Goal: Information Seeking & Learning: Compare options

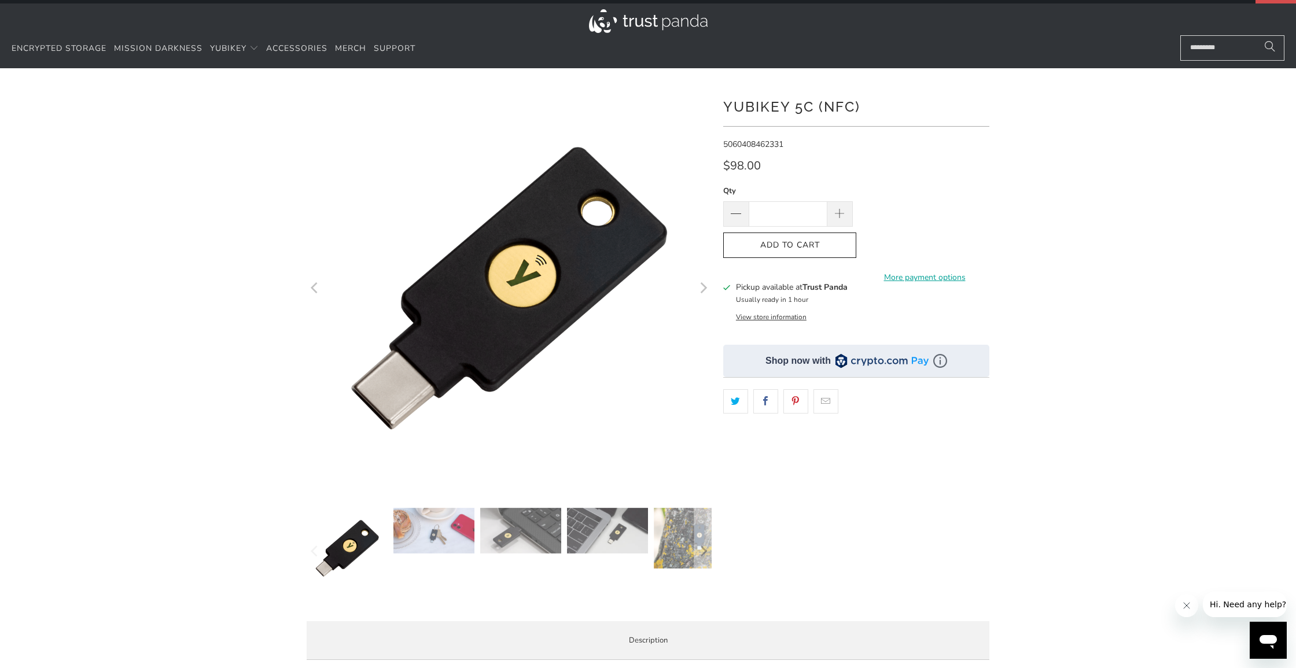
scroll to position [28, 0]
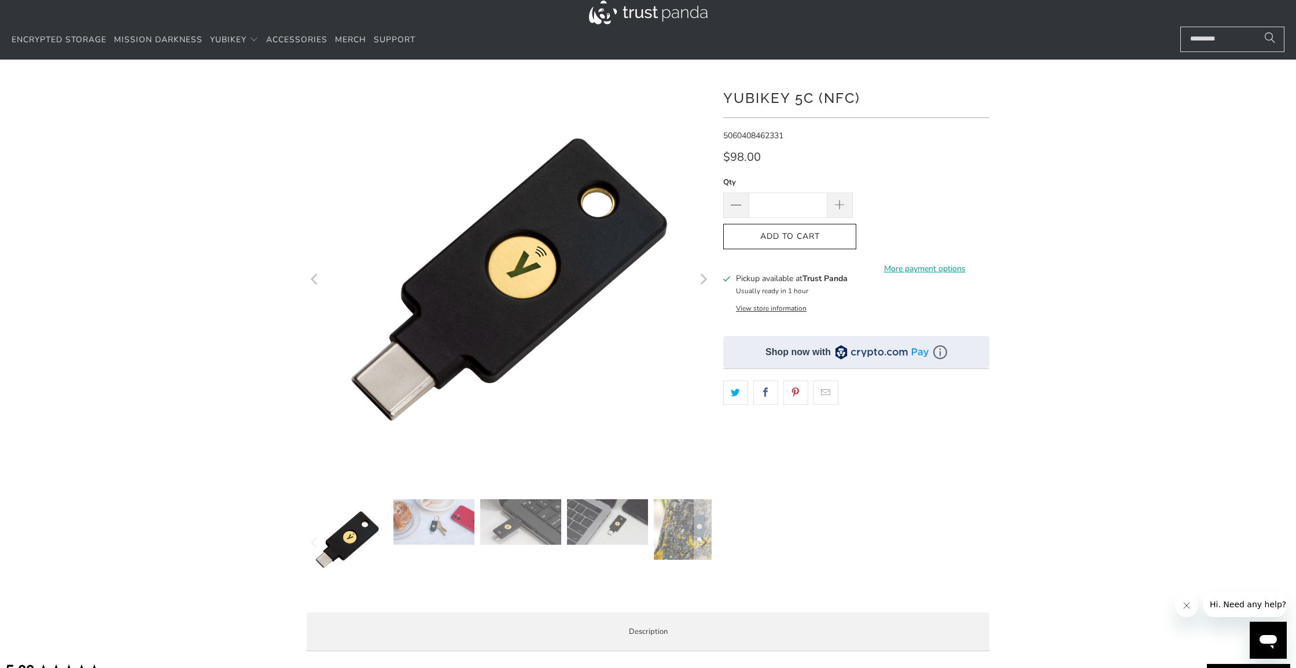
click at [458, 517] on img at bounding box center [433, 522] width 81 height 46
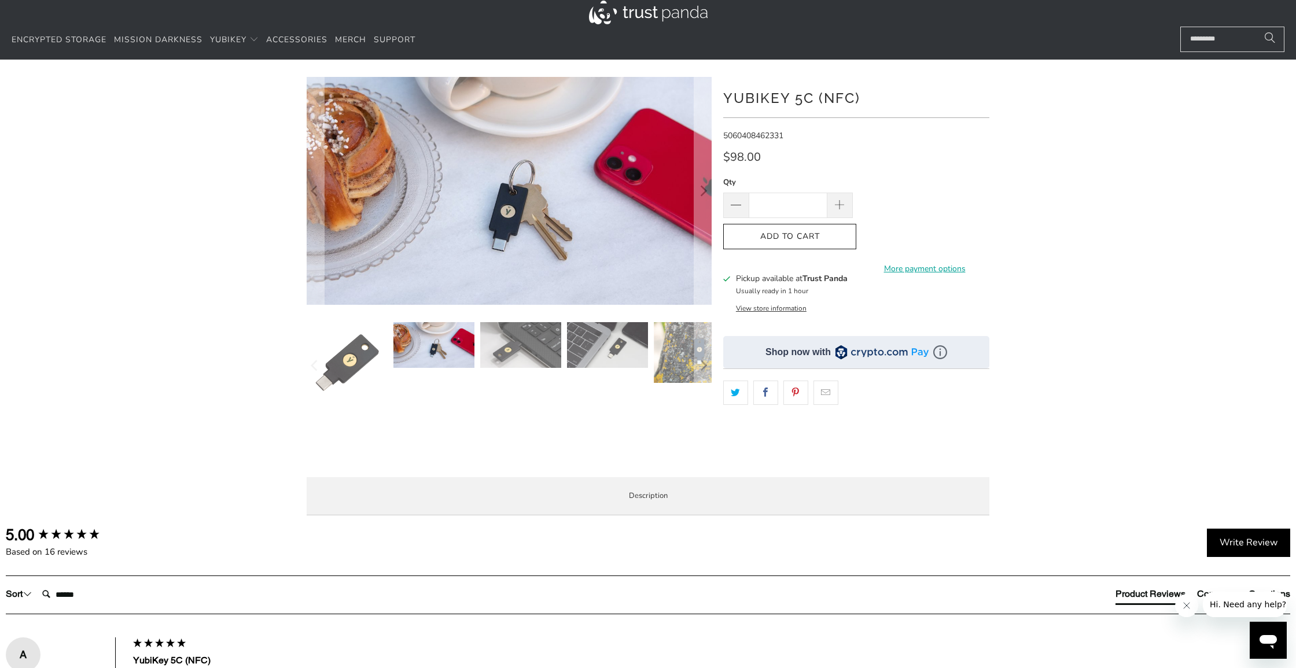
click at [519, 351] on img at bounding box center [520, 345] width 81 height 46
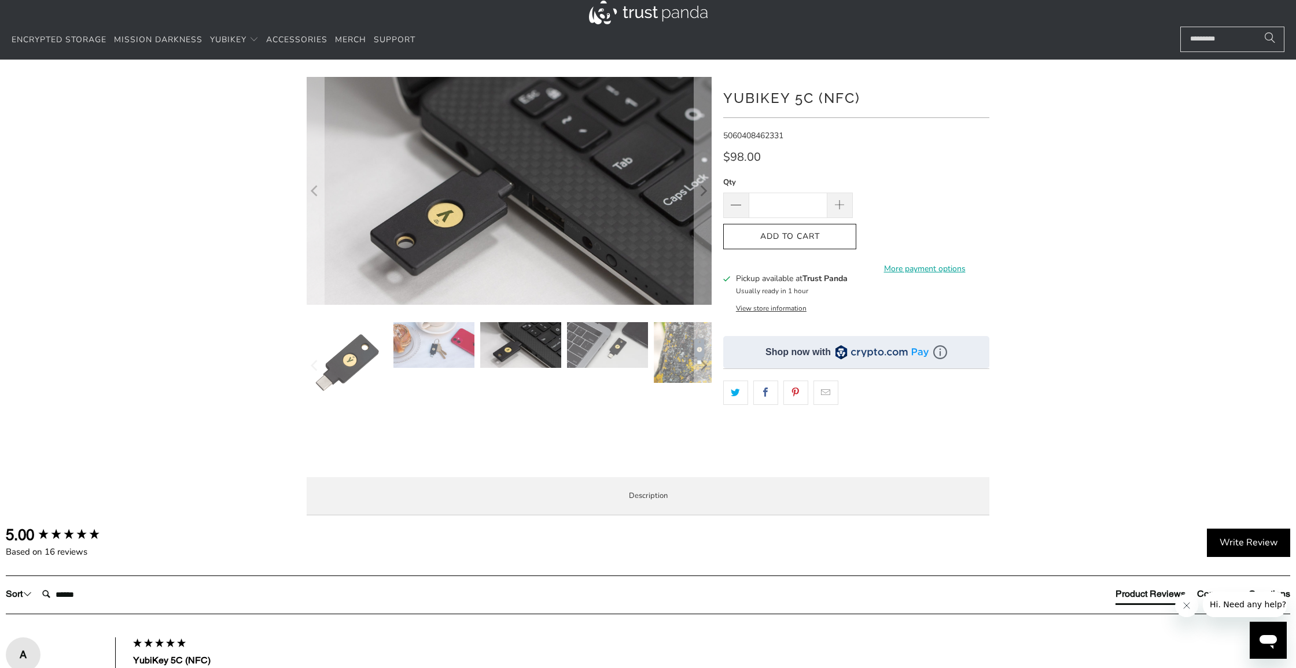
click at [600, 355] on img at bounding box center [607, 345] width 81 height 46
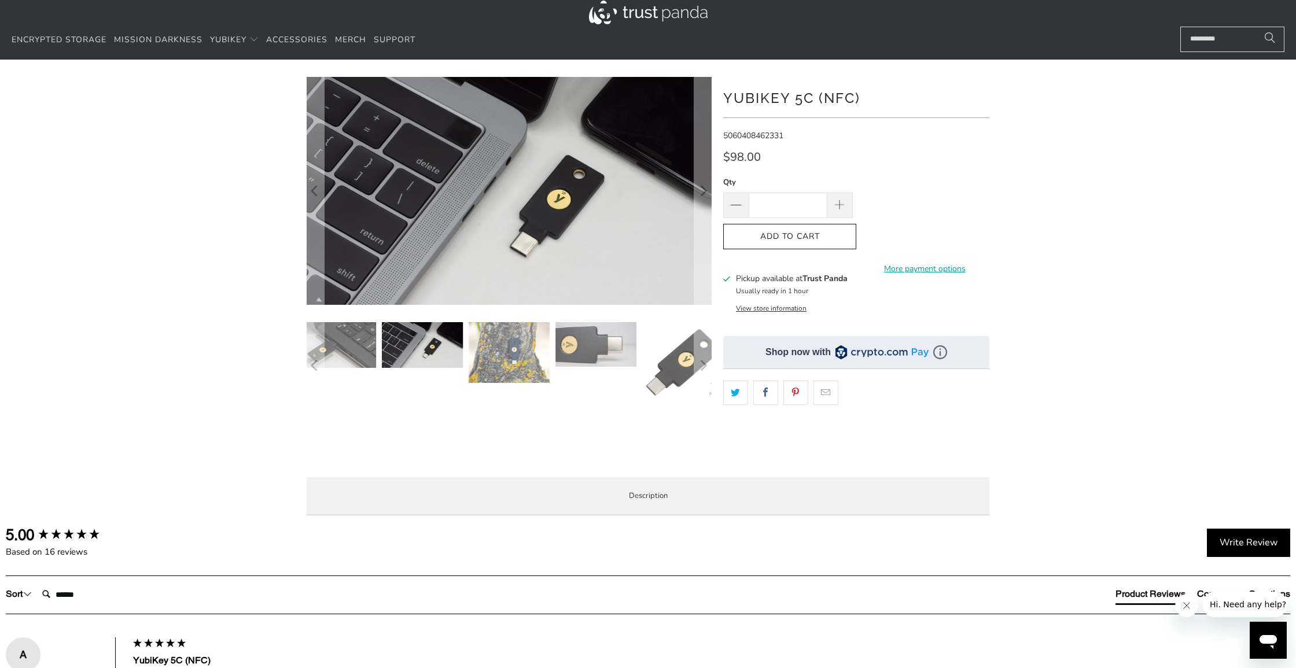
click at [576, 349] on img at bounding box center [595, 344] width 81 height 45
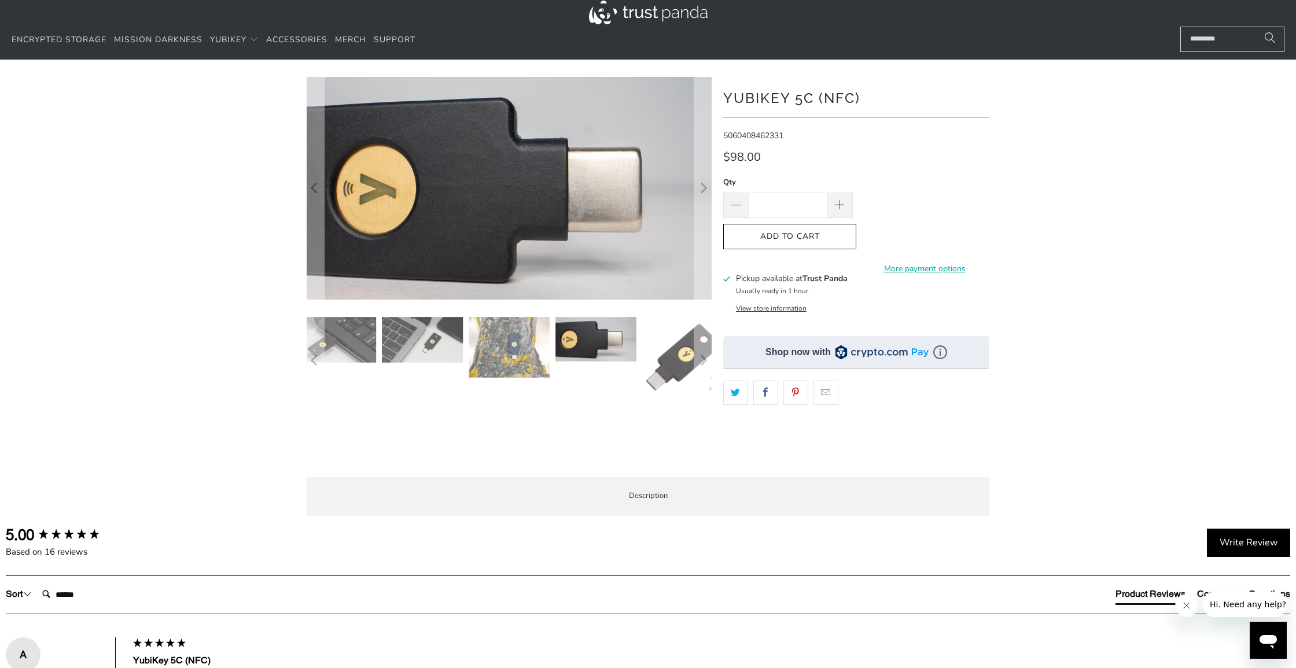
click at [653, 353] on img at bounding box center [682, 357] width 81 height 81
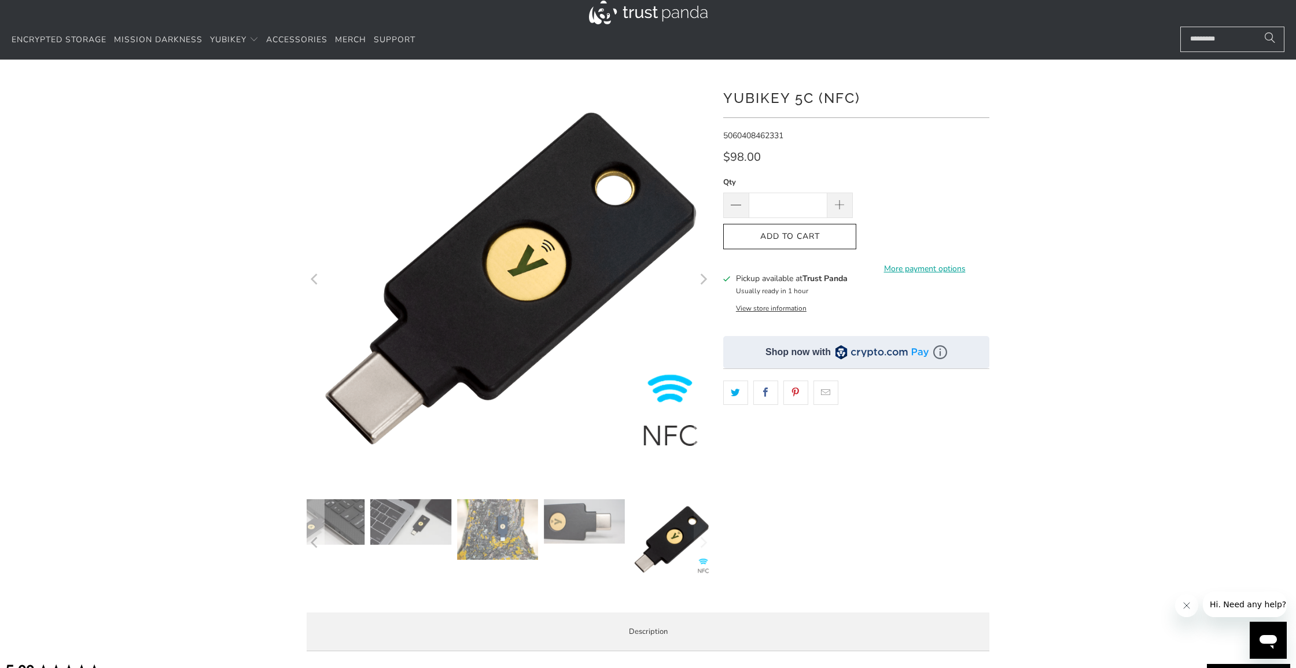
click at [589, 529] on img at bounding box center [584, 521] width 81 height 45
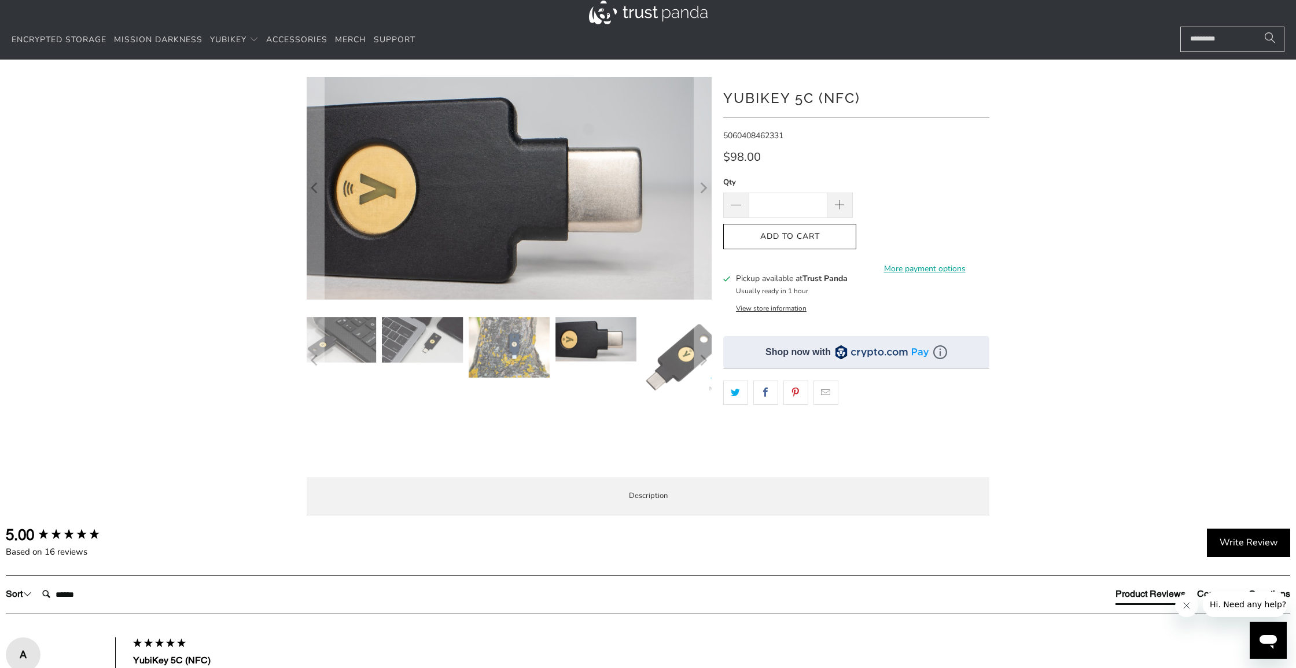
click at [667, 378] on img at bounding box center [682, 357] width 81 height 81
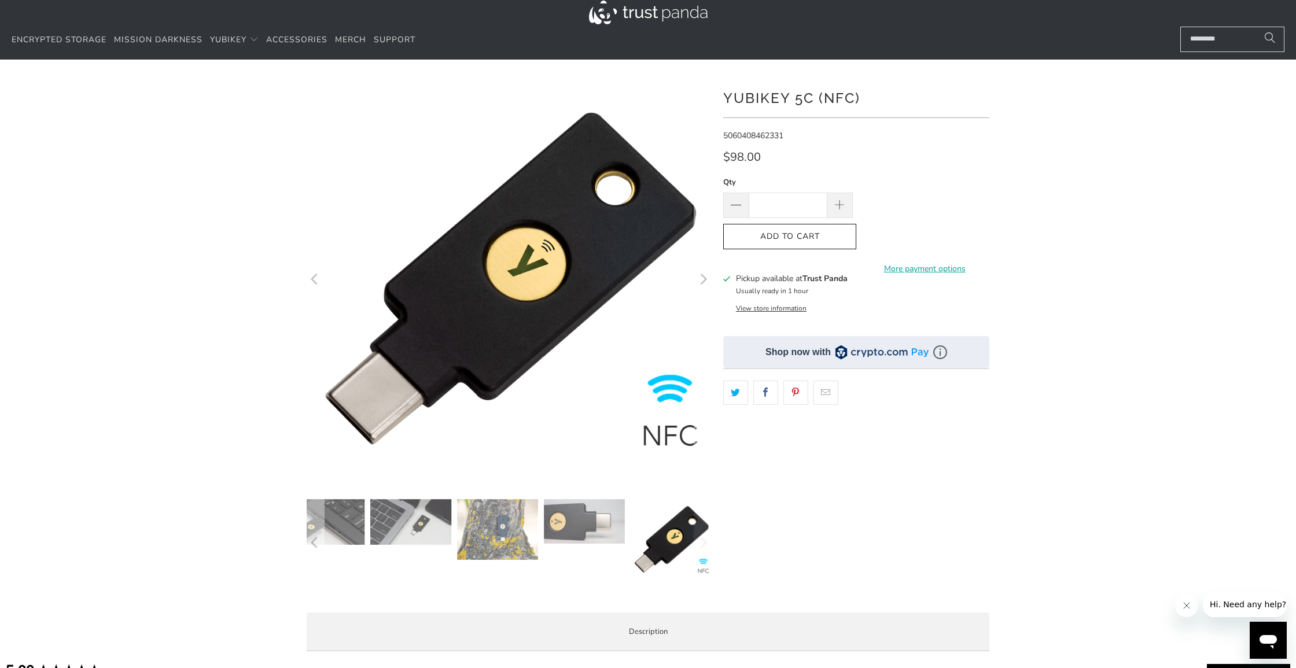
click at [713, 276] on div "*" at bounding box center [648, 369] width 694 height 584
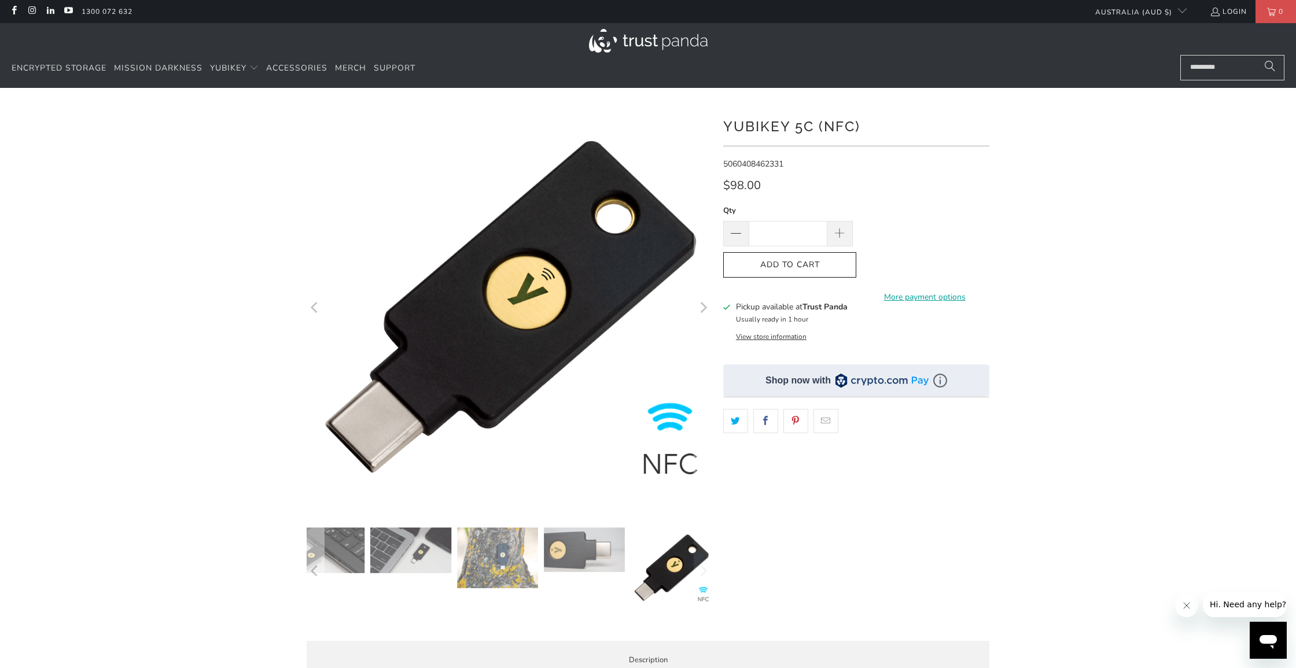
scroll to position [0, 0]
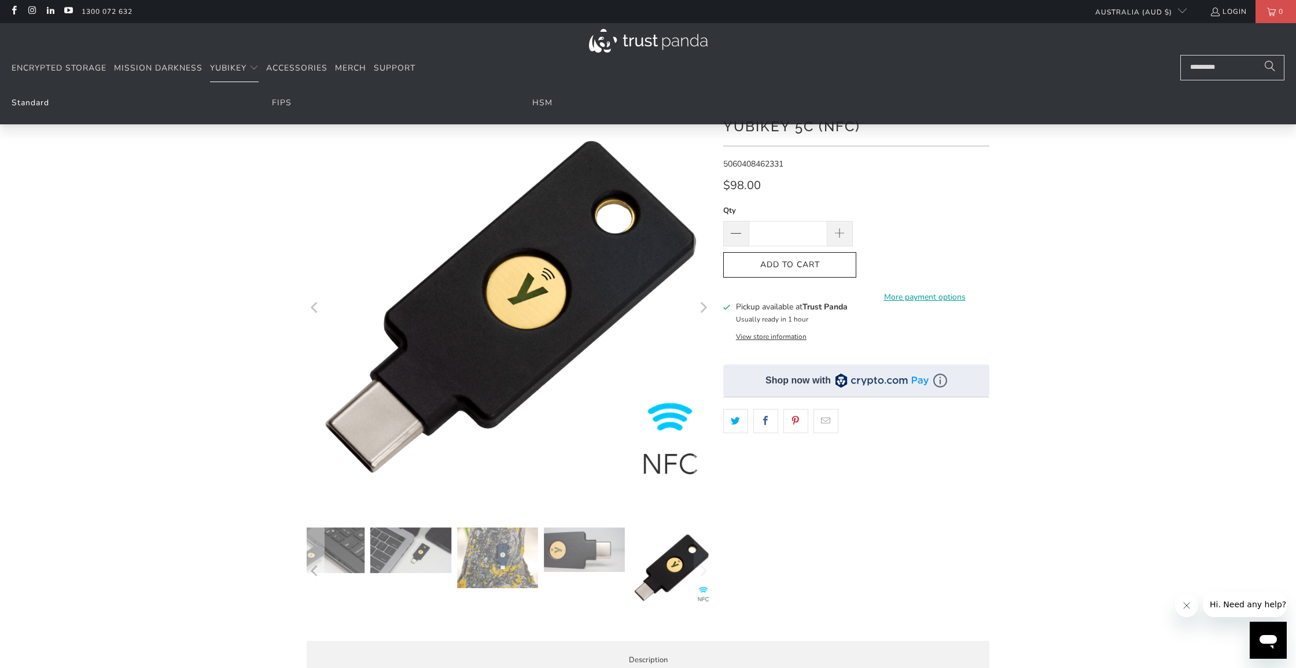
click at [38, 103] on link "Standard" at bounding box center [31, 102] width 38 height 11
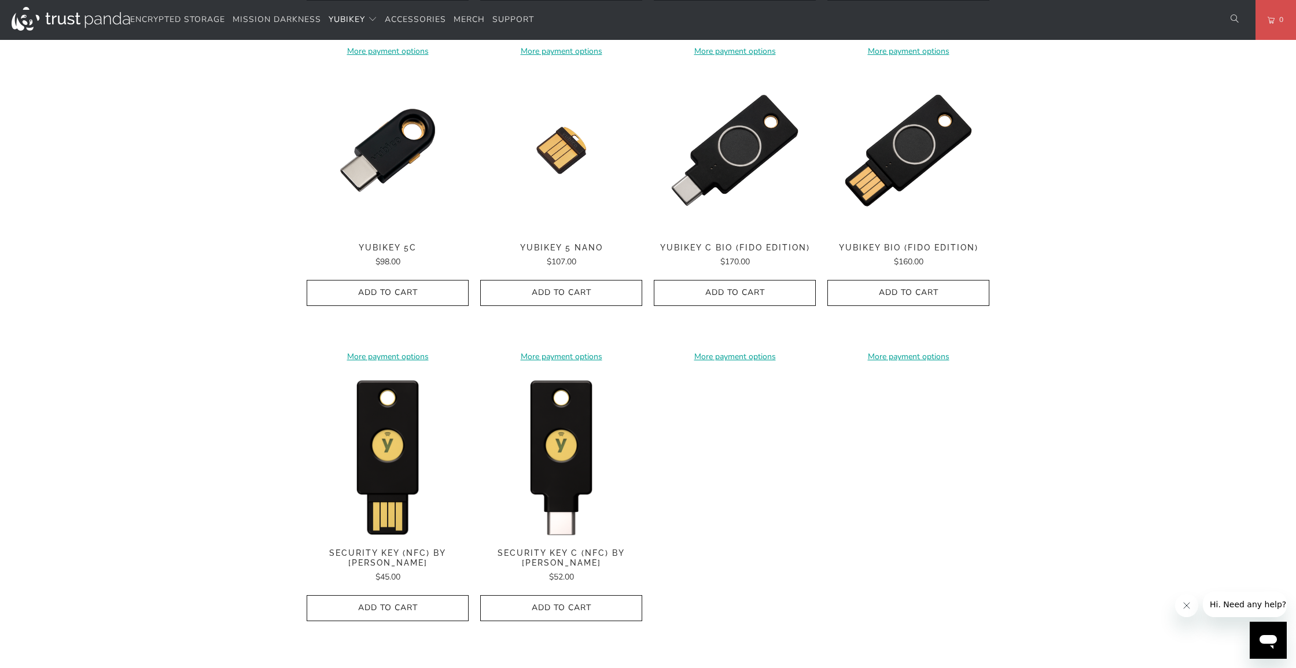
scroll to position [874, 0]
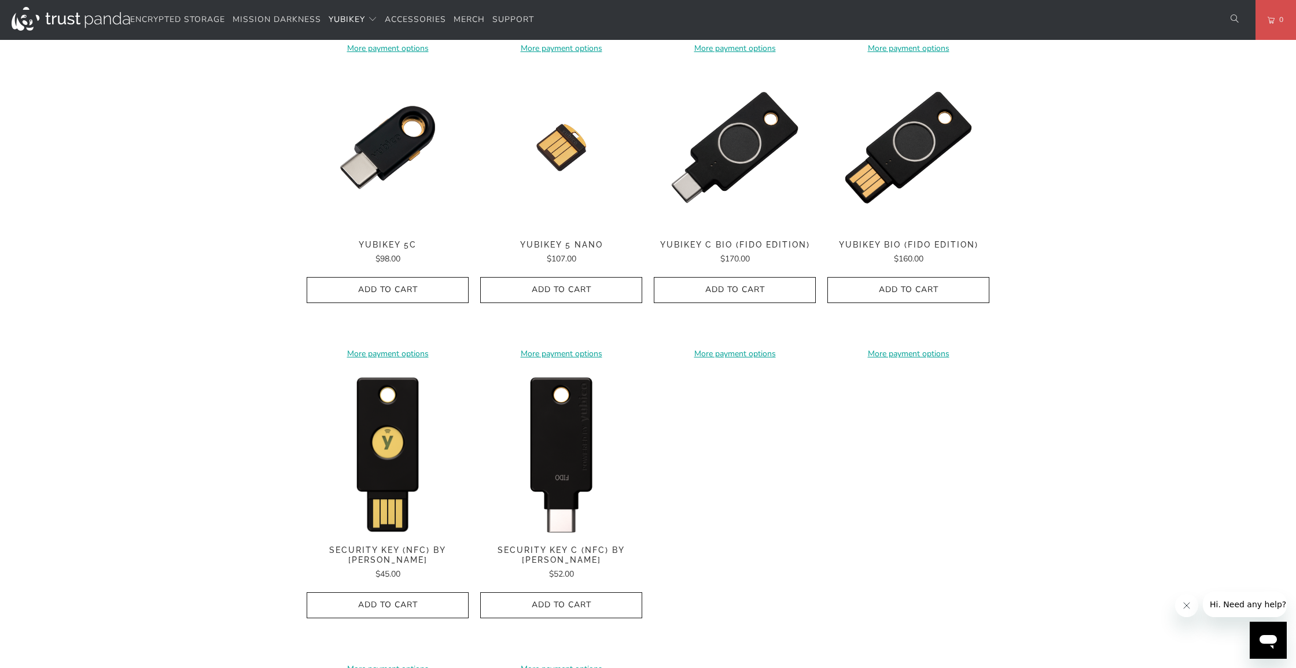
click at [570, 456] on img at bounding box center [561, 453] width 162 height 162
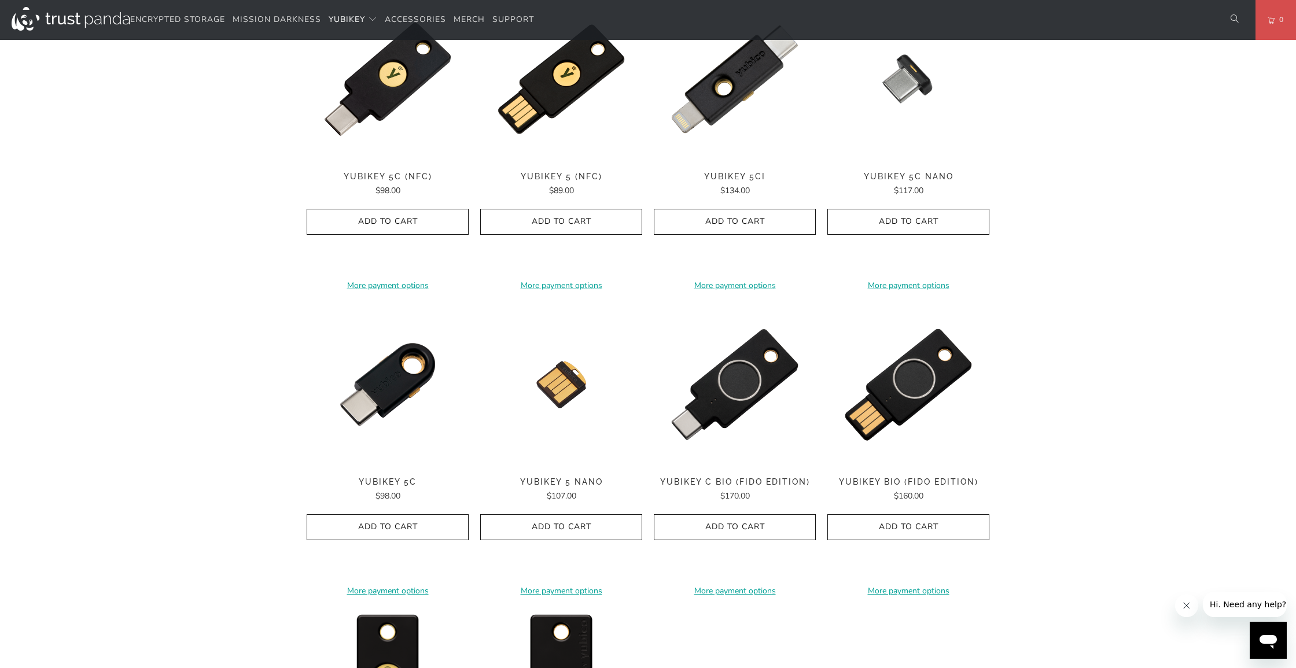
scroll to position [636, 0]
click at [404, 364] on img at bounding box center [388, 385] width 162 height 162
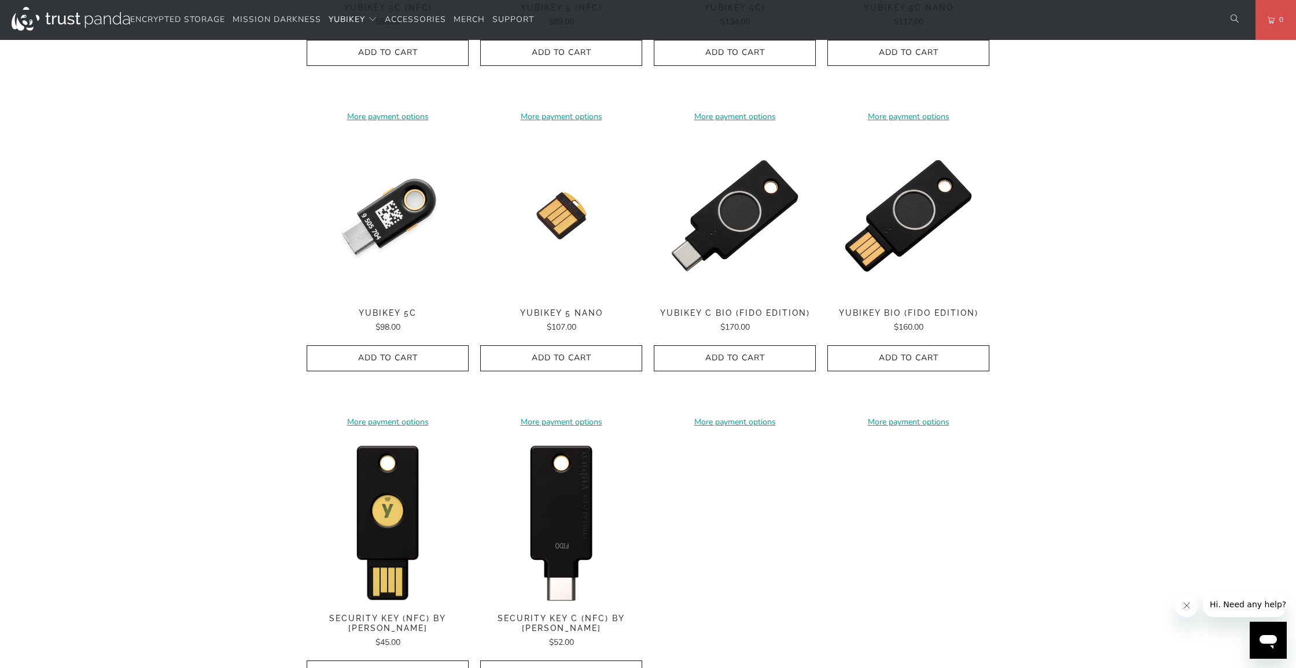
scroll to position [827, 0]
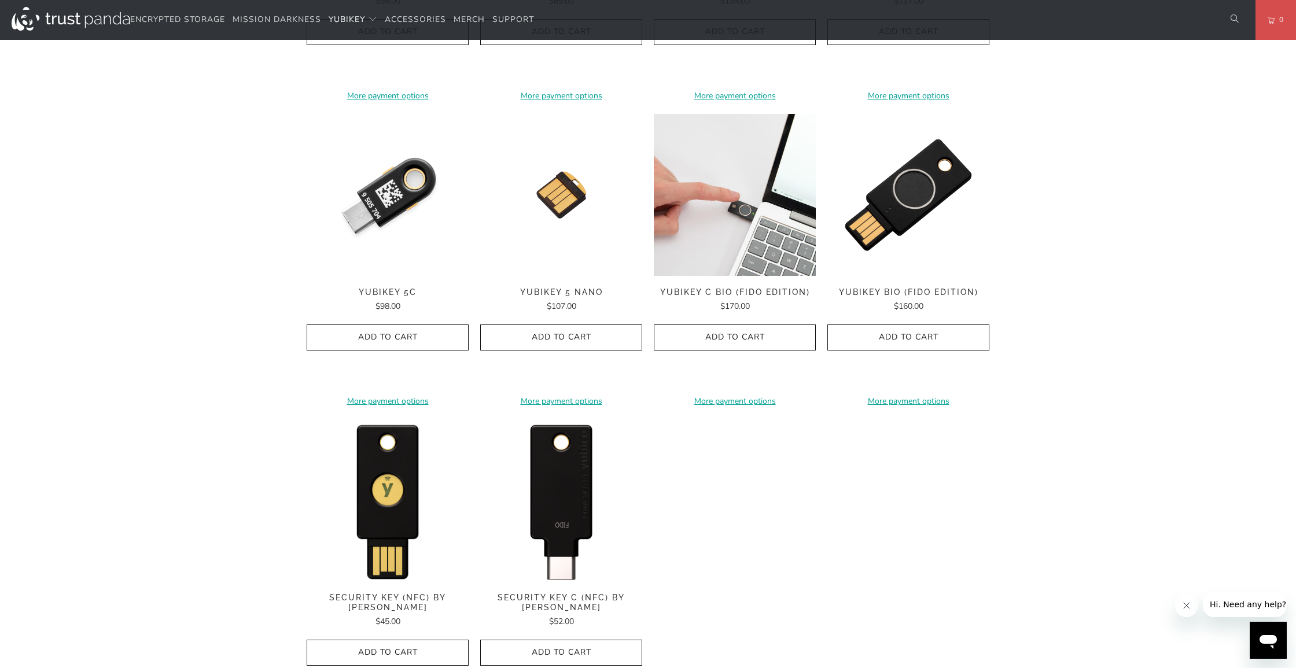
click at [764, 172] on img at bounding box center [735, 195] width 162 height 162
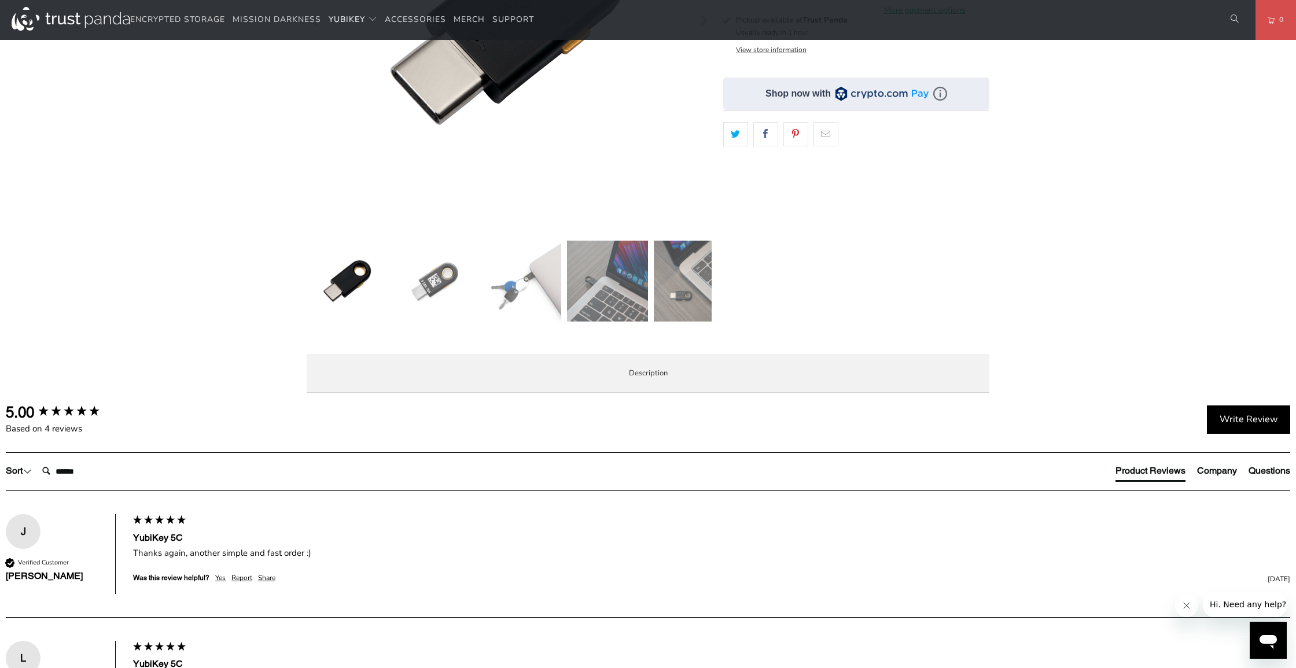
scroll to position [257, 0]
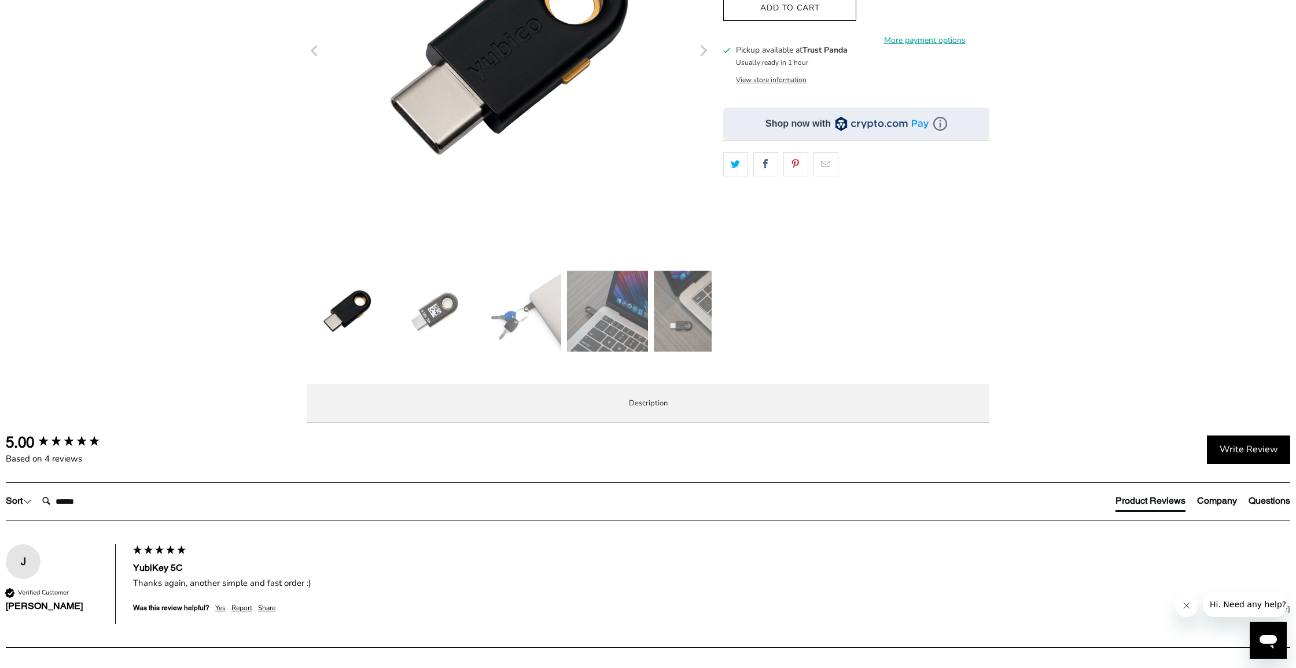
click at [585, 313] on img at bounding box center [607, 311] width 81 height 81
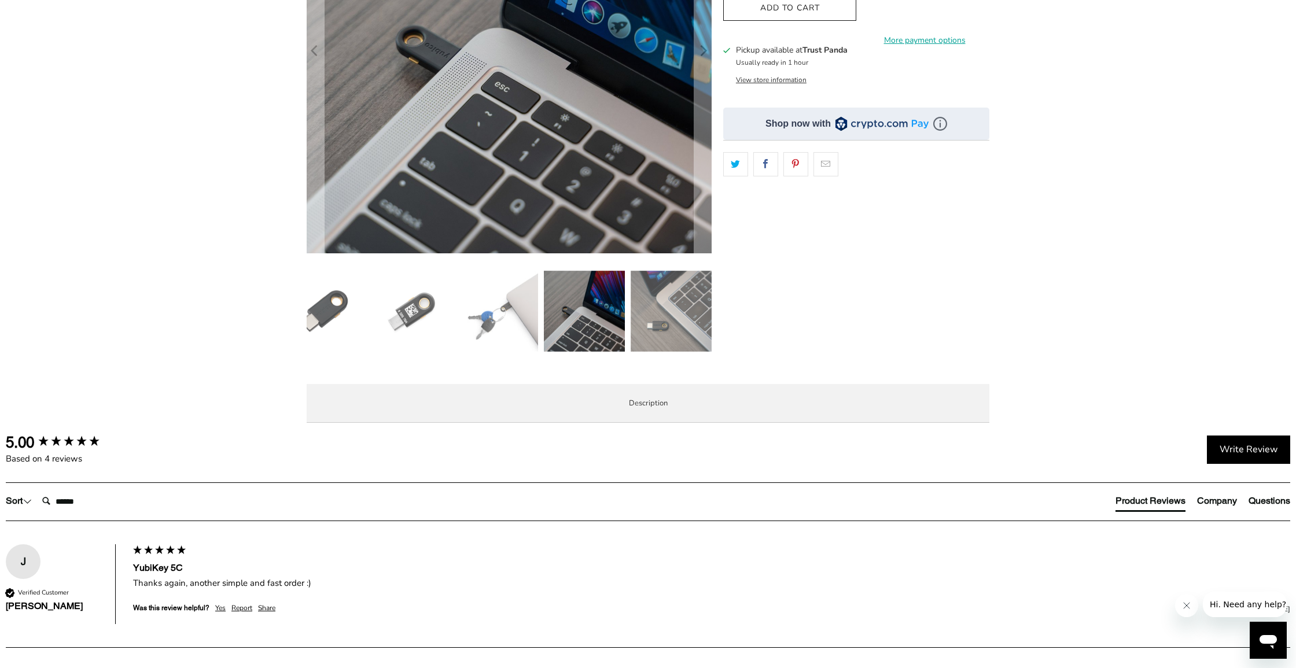
click at [684, 319] on img at bounding box center [670, 311] width 81 height 81
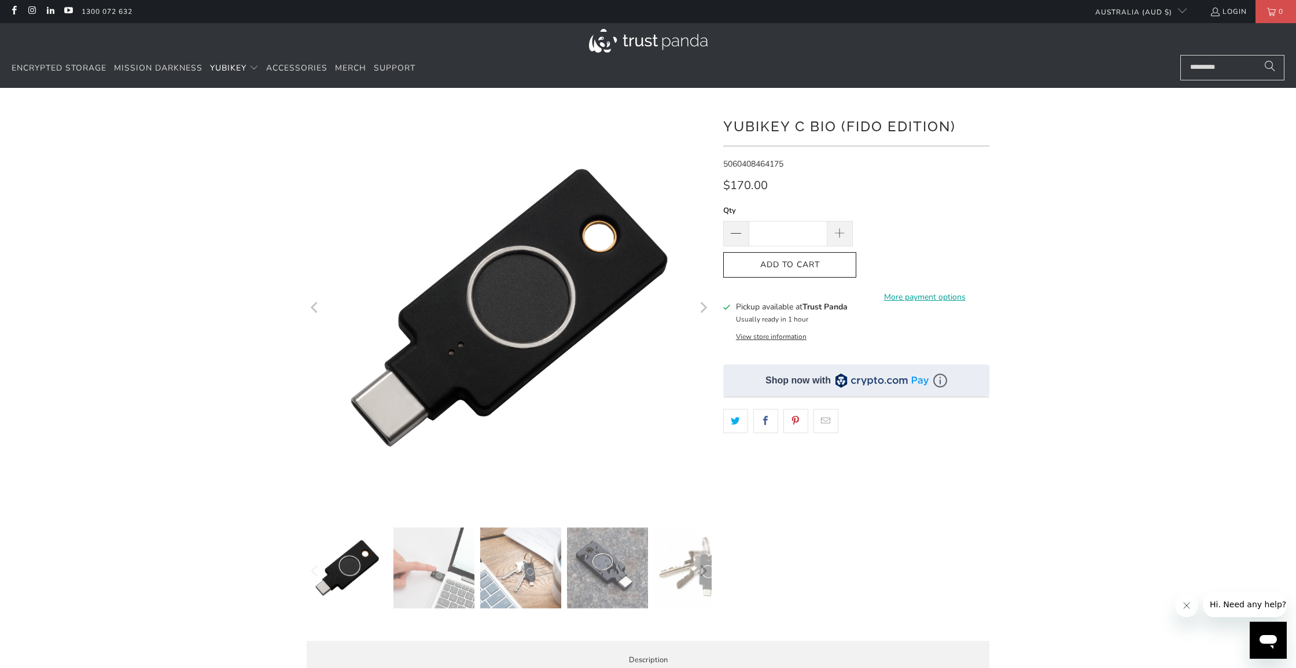
click at [707, 309] on icon "Next" at bounding box center [702, 307] width 11 height 243
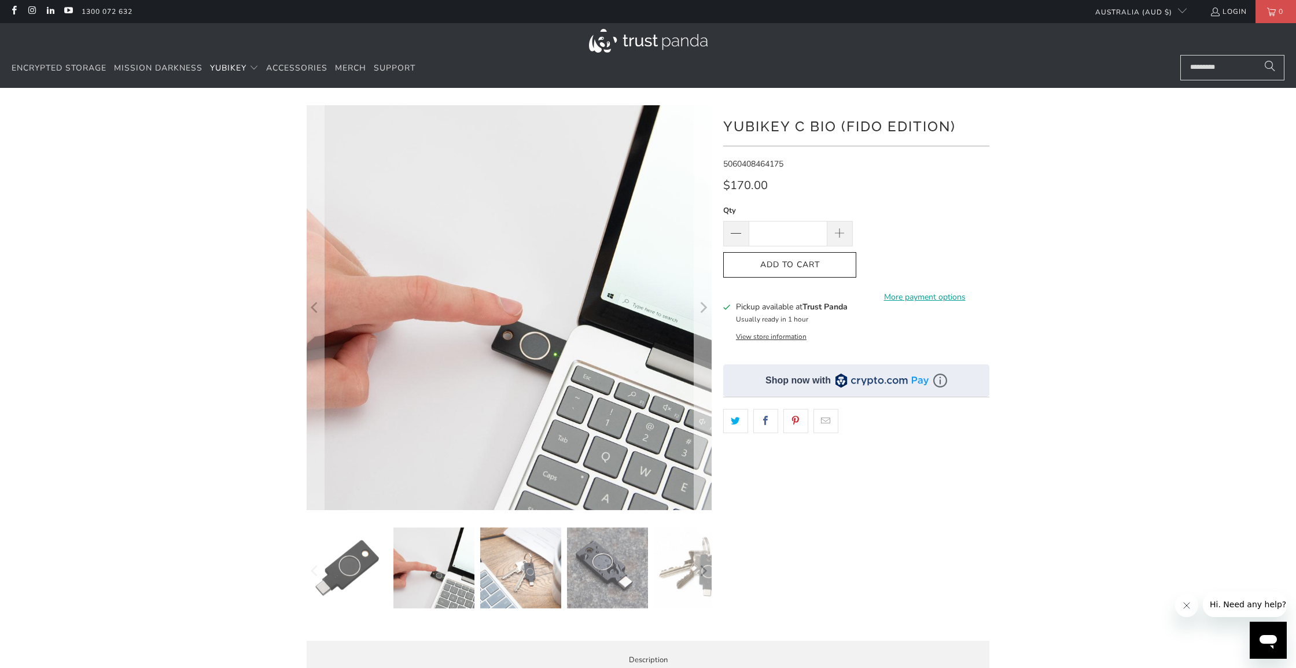
click at [707, 309] on icon "Next" at bounding box center [702, 307] width 11 height 243
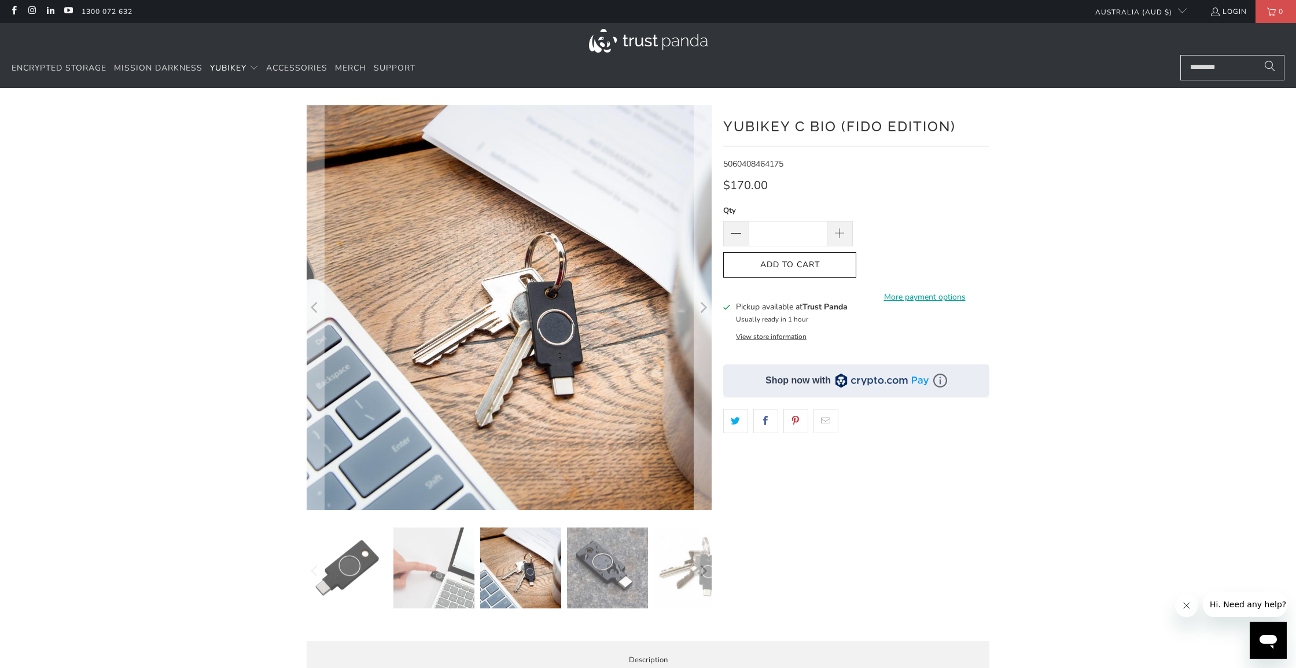
click at [707, 309] on icon "Next" at bounding box center [702, 307] width 11 height 243
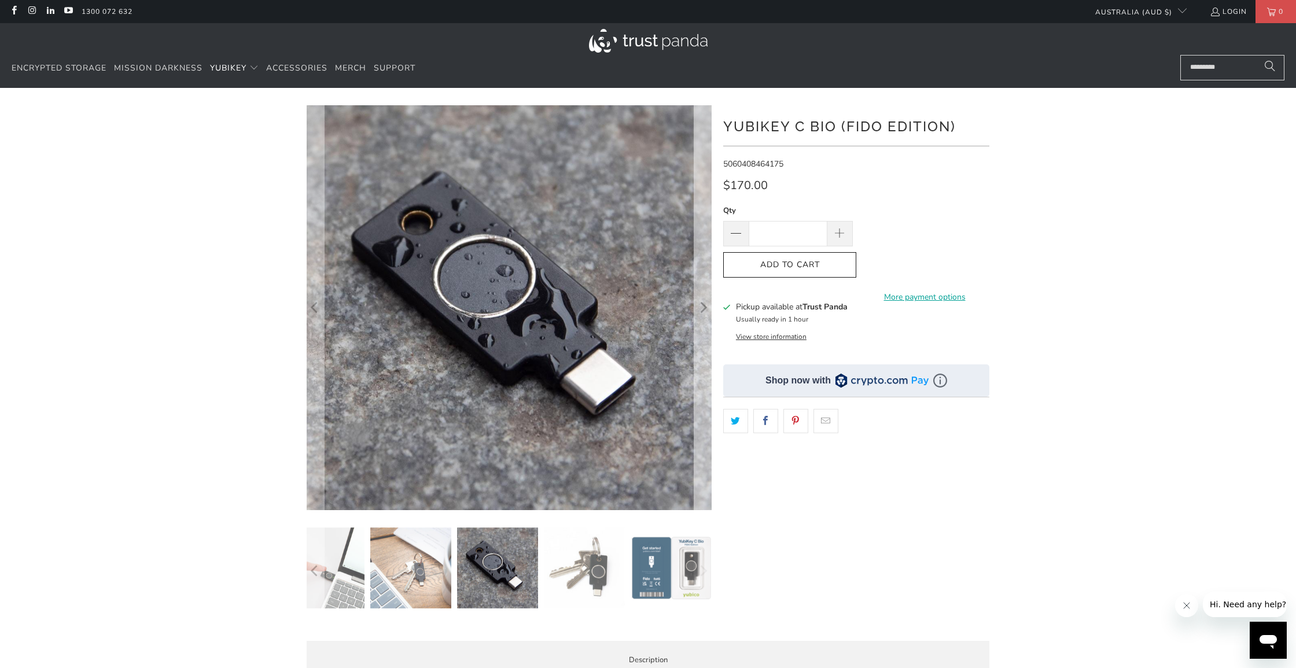
click at [707, 309] on icon "Next" at bounding box center [702, 307] width 11 height 243
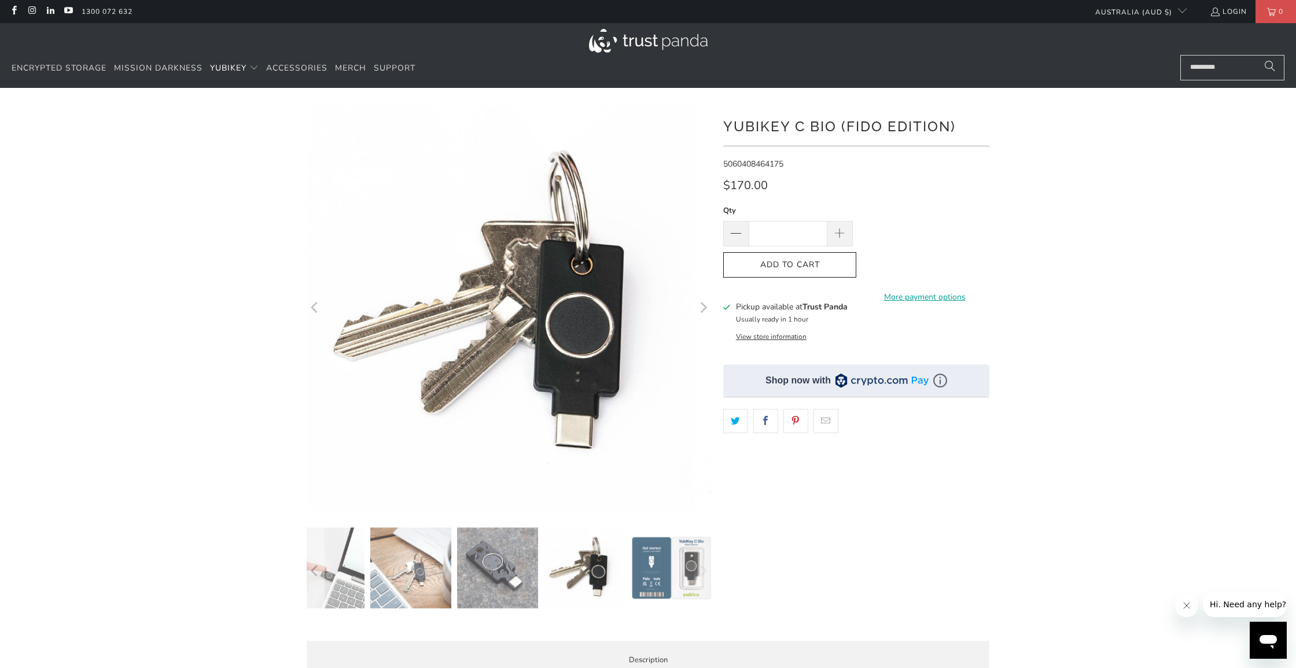
click at [707, 309] on icon "Next" at bounding box center [702, 307] width 11 height 243
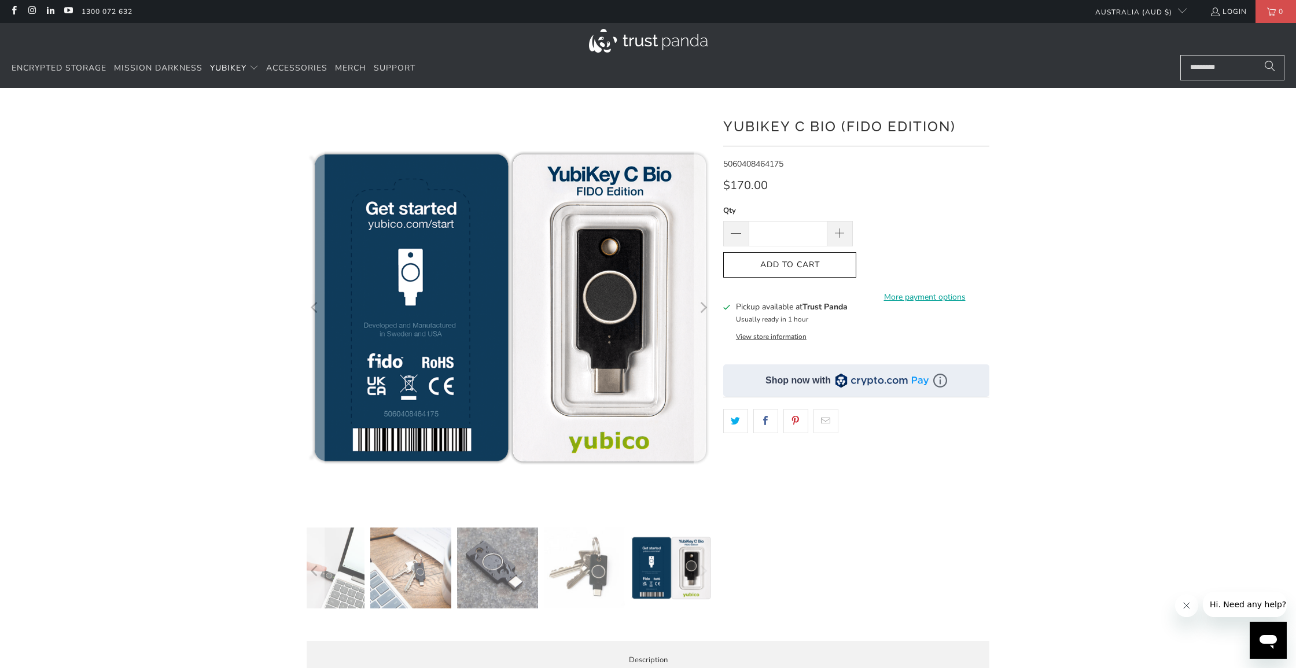
click at [707, 309] on icon "Next" at bounding box center [702, 307] width 11 height 243
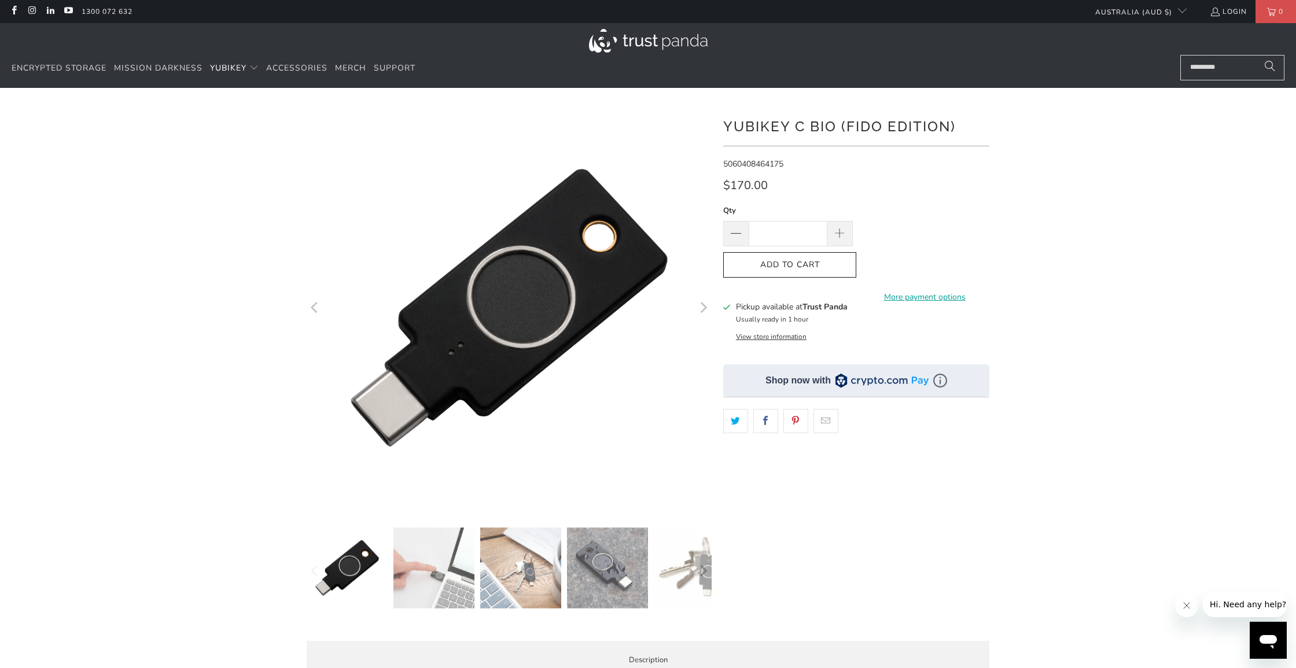
click at [669, 565] on img at bounding box center [694, 567] width 81 height 81
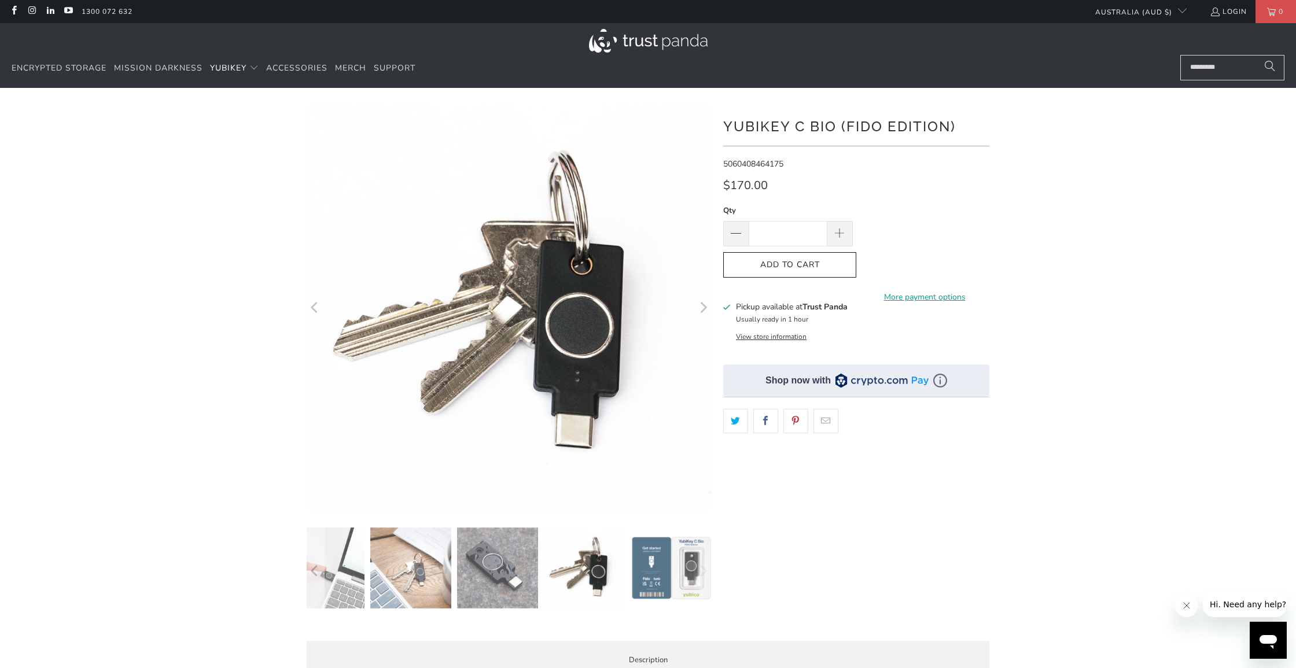
click at [669, 565] on img at bounding box center [670, 567] width 81 height 81
